Goal: Entertainment & Leisure: Consume media (video, audio)

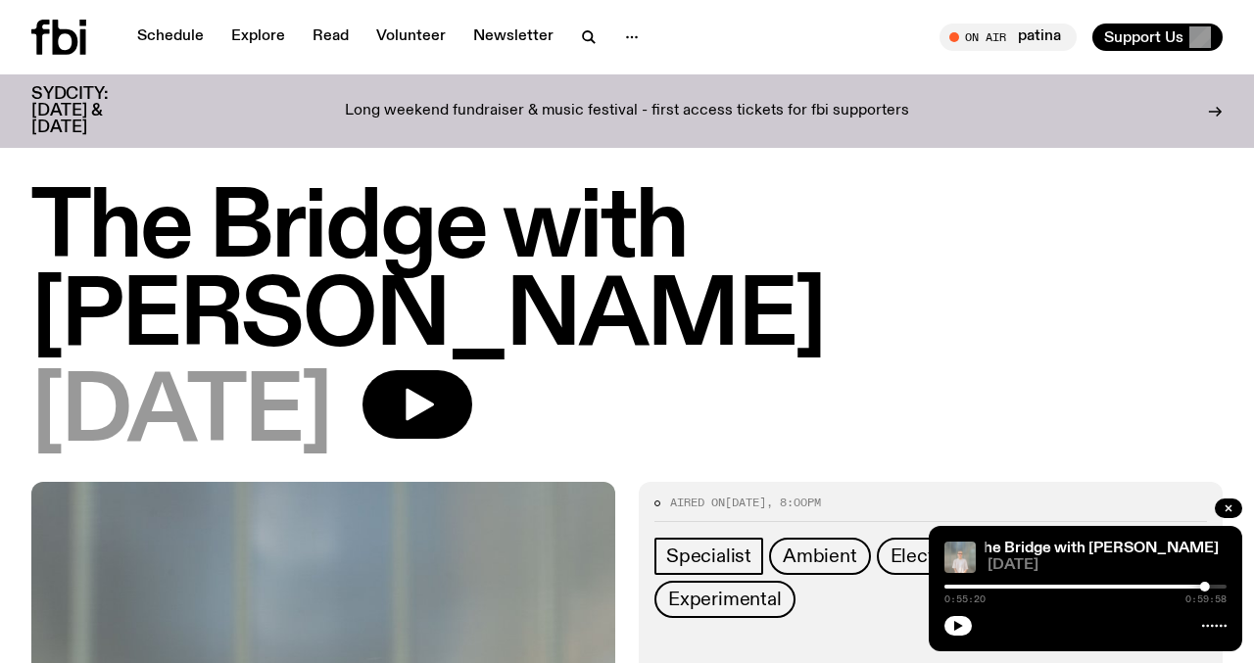
click at [942, 622] on div "The Bridge with Mara Schwerdtfeger The Bridge with Mara Schwerdtfeger 12.08.25 …" at bounding box center [1086, 588] width 314 height 125
click at [955, 625] on icon "button" at bounding box center [958, 626] width 9 height 10
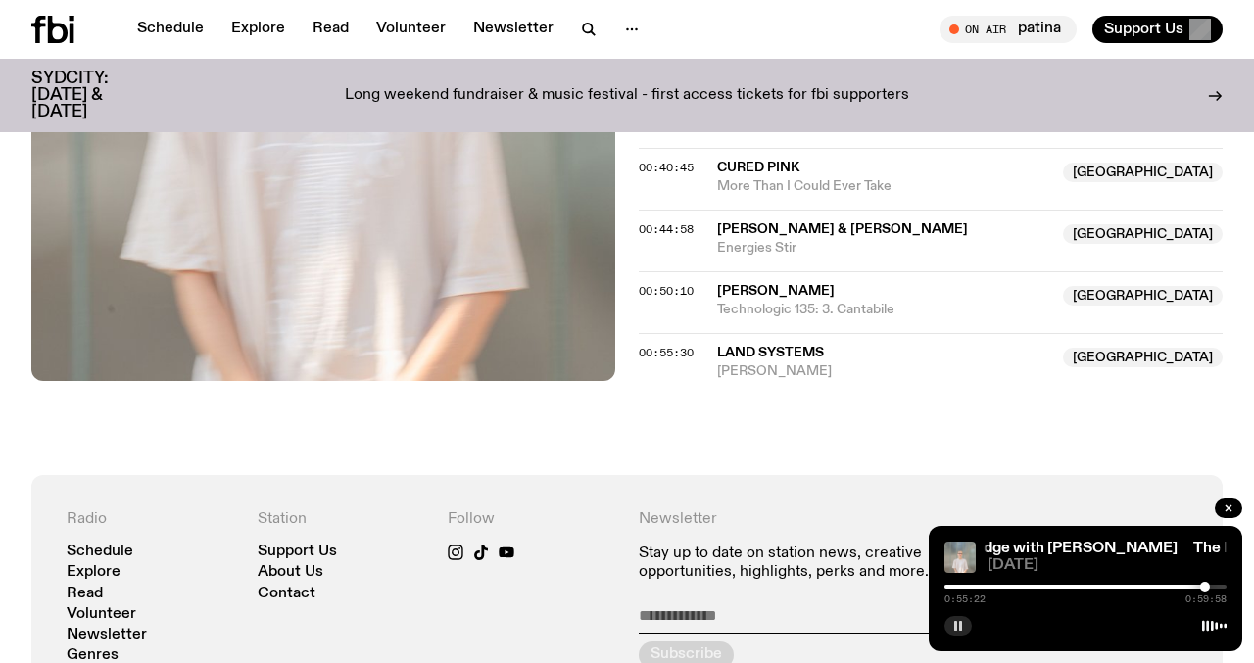
scroll to position [1504, 0]
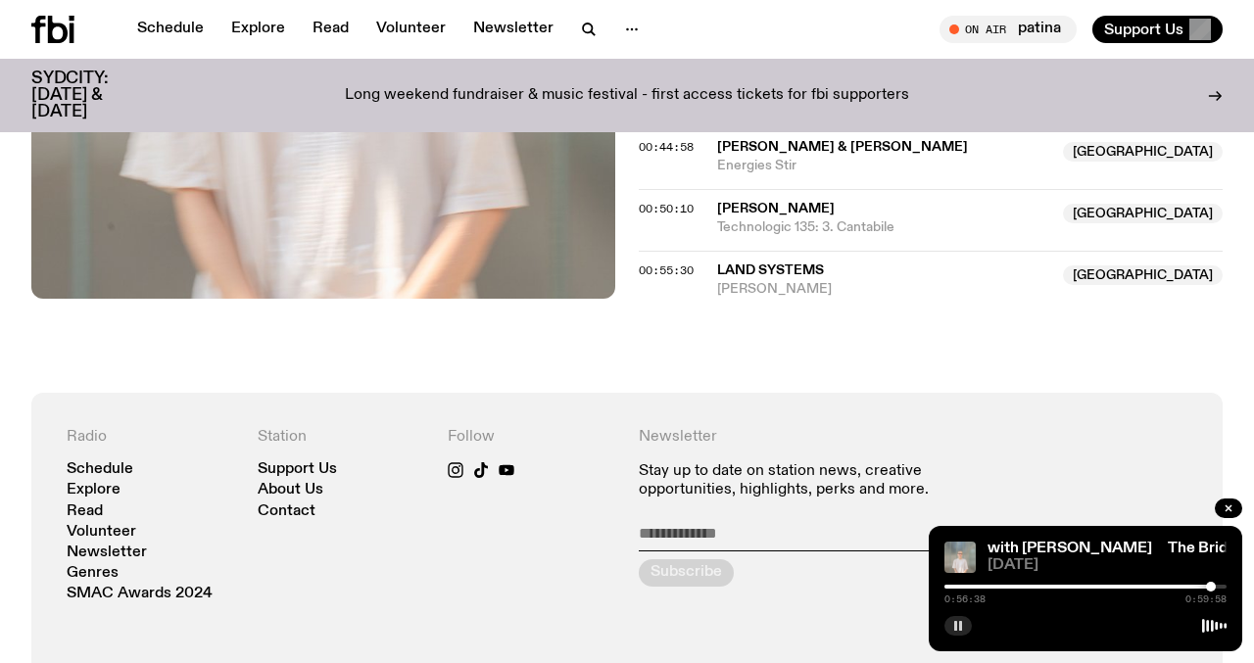
click at [1211, 588] on div at bounding box center [1211, 587] width 10 height 10
click at [1208, 587] on div at bounding box center [1208, 587] width 10 height 10
click at [1206, 588] on div at bounding box center [1206, 587] width 10 height 10
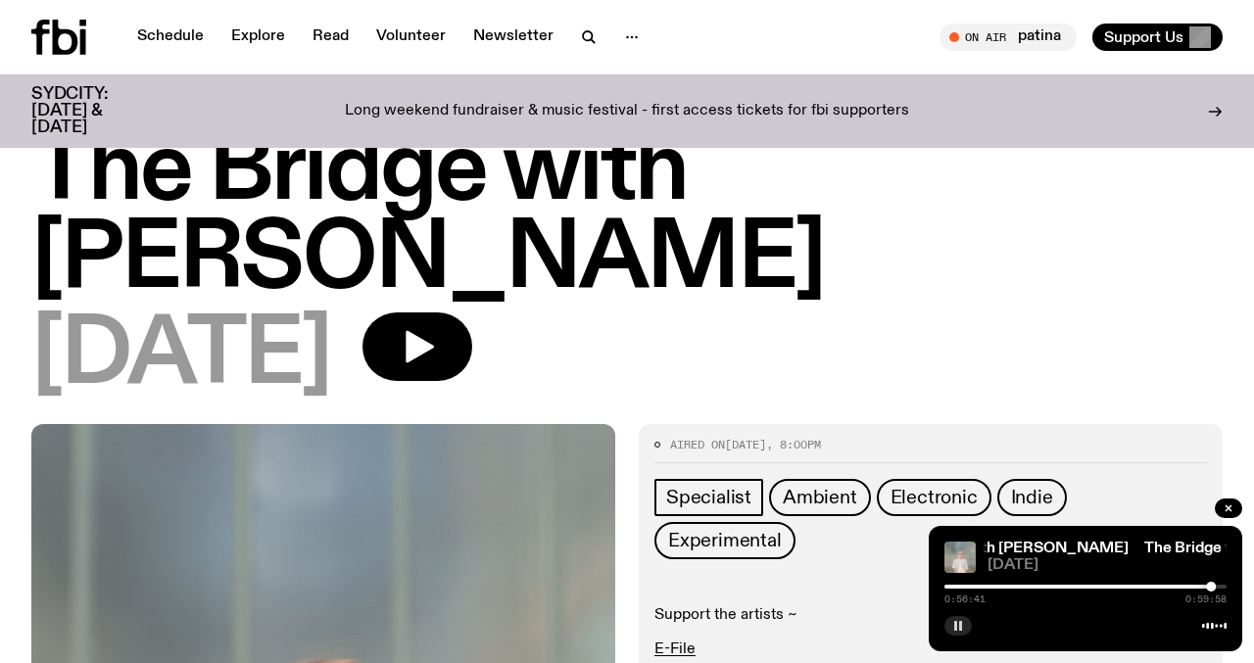
scroll to position [0, 0]
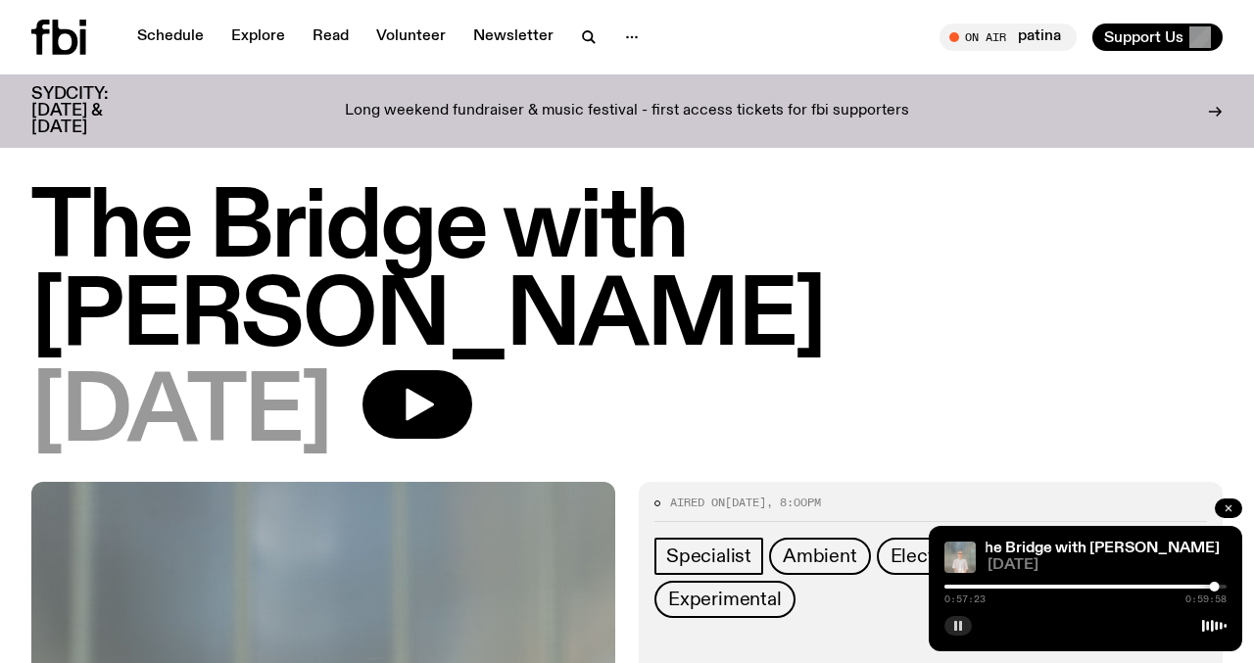
click at [1227, 506] on icon "button" at bounding box center [1229, 509] width 12 height 12
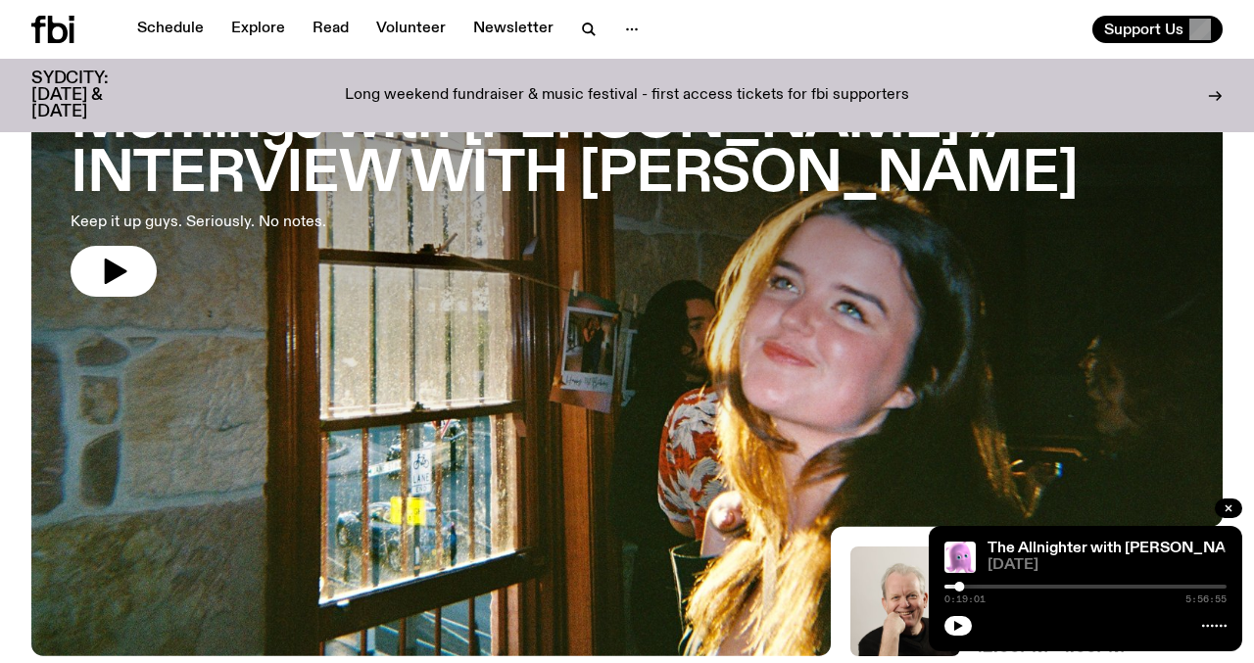
scroll to position [198, 0]
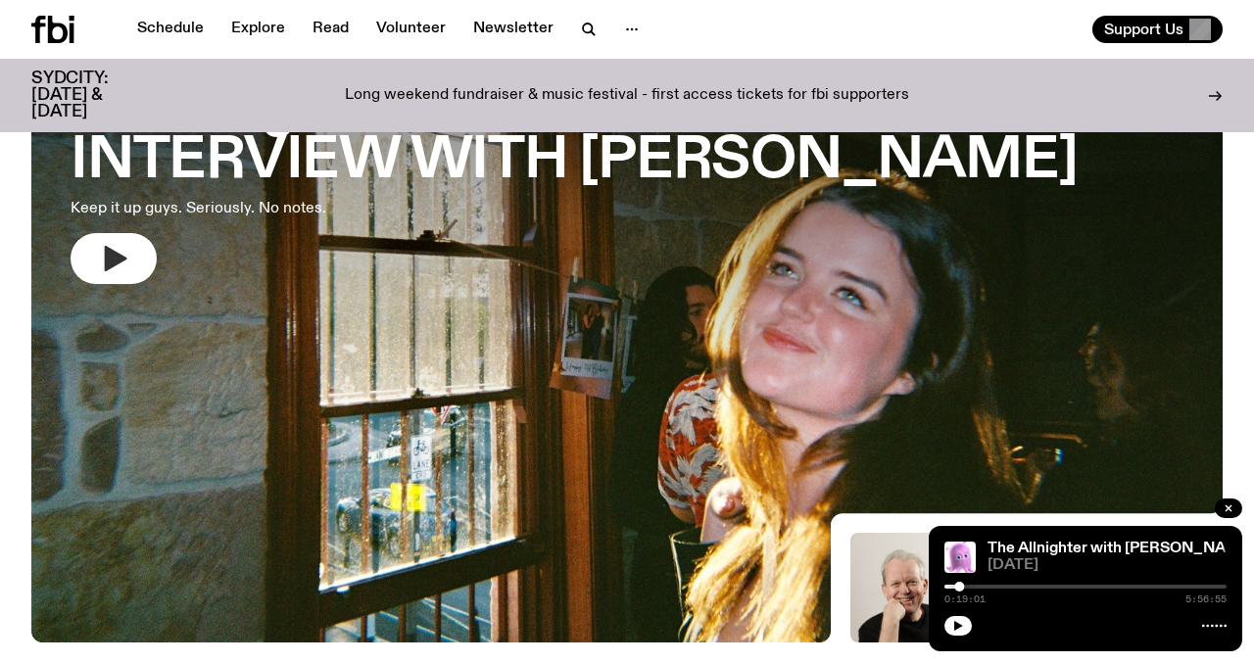
click at [102, 262] on icon "button" at bounding box center [113, 258] width 31 height 31
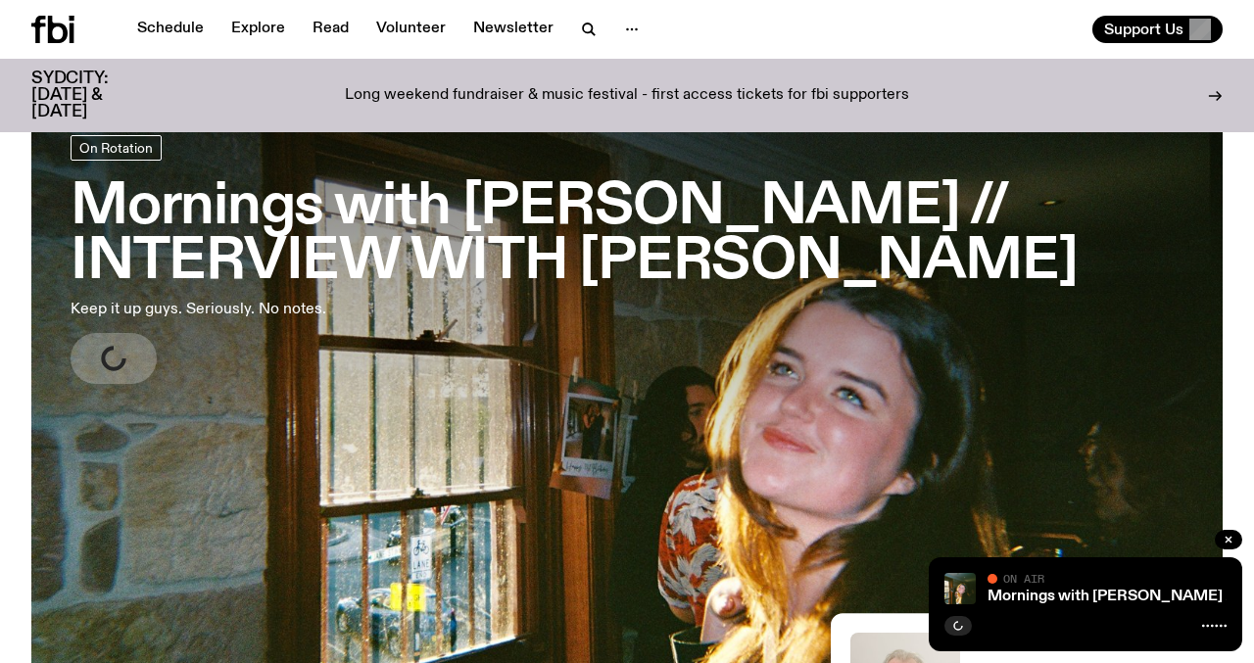
scroll to position [93, 0]
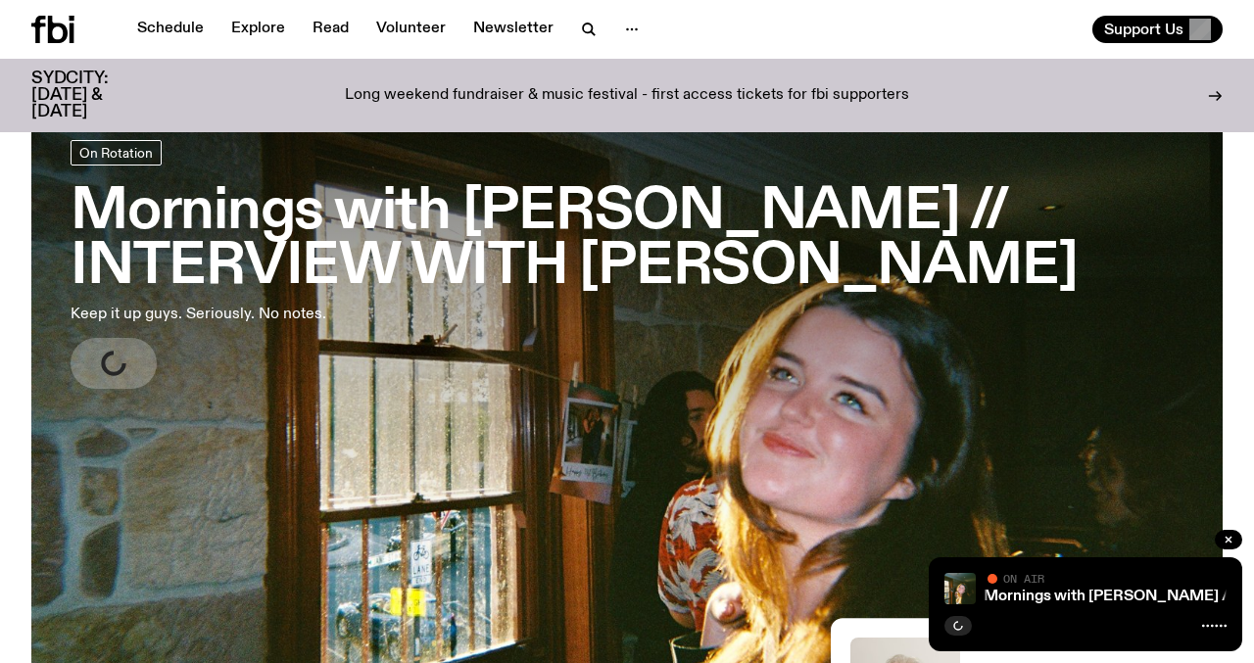
click at [256, 220] on h3 "Mornings with [PERSON_NAME] // INTERVIEW WITH [PERSON_NAME]" at bounding box center [627, 240] width 1113 height 110
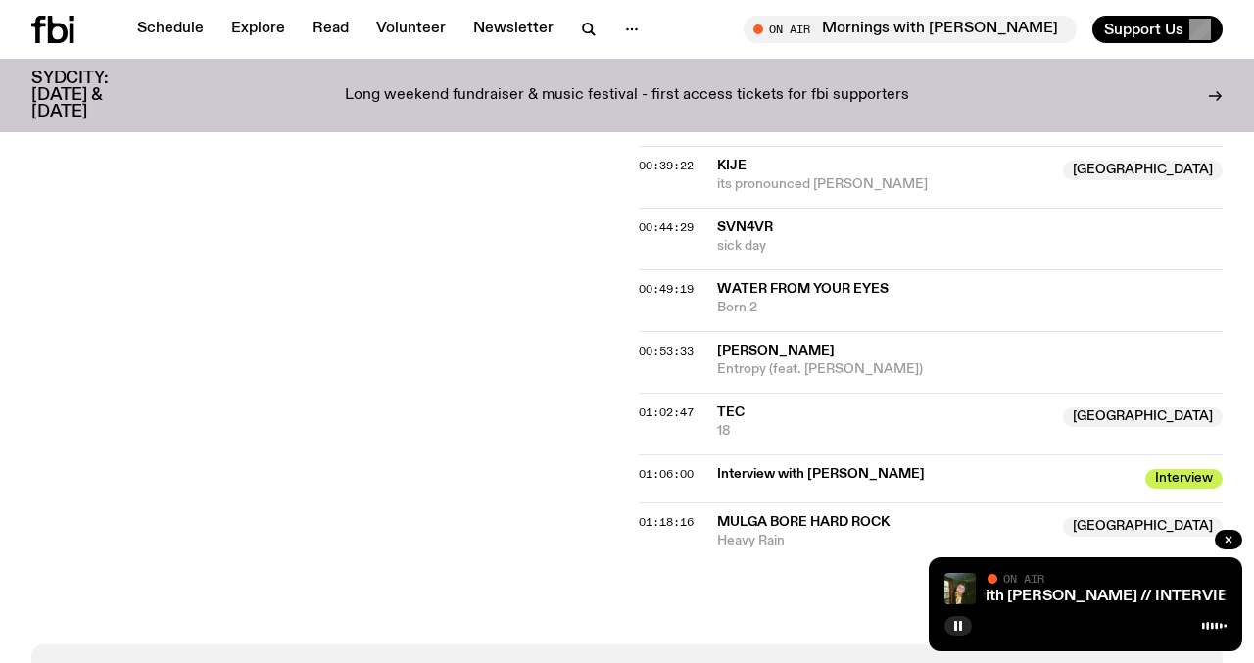
scroll to position [1589, 0]
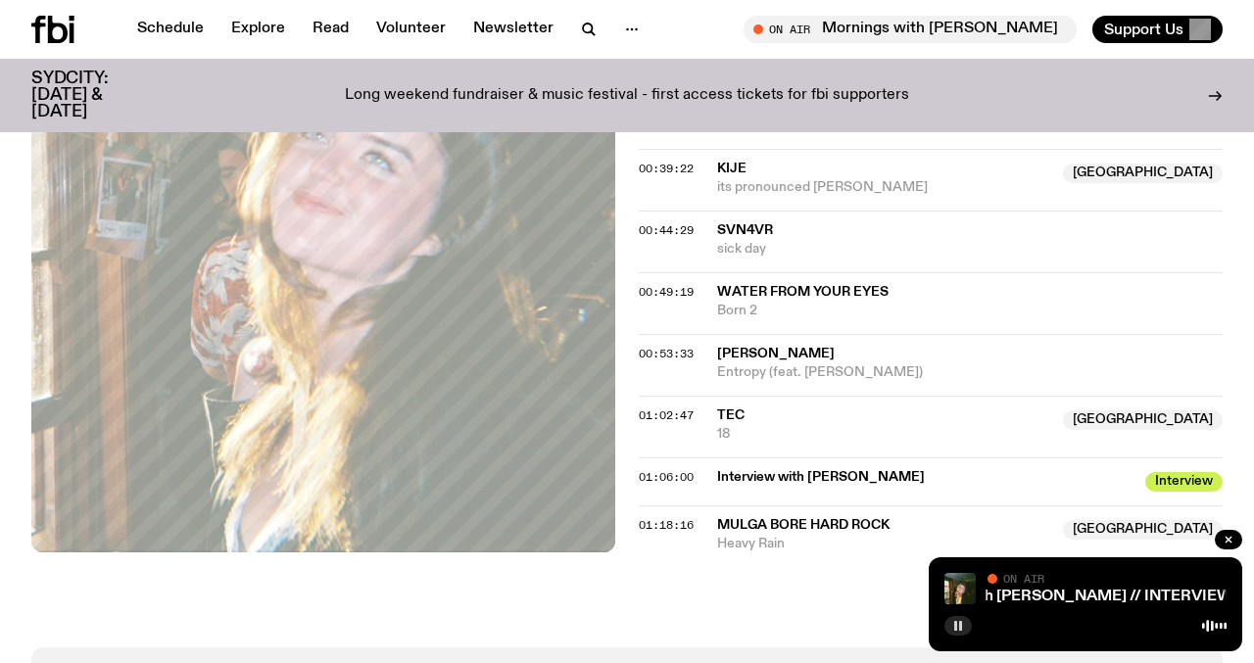
click at [953, 630] on icon "button" at bounding box center [958, 626] width 12 height 12
